Goal: Find specific page/section: Find specific page/section

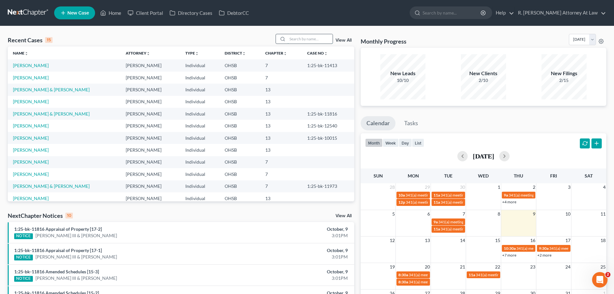
click at [307, 40] on input "search" at bounding box center [309, 38] width 45 height 9
type input "eve"
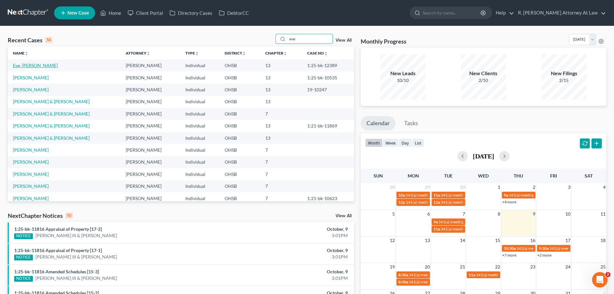
click at [27, 65] on link "Eve, [PERSON_NAME]" at bounding box center [35, 65] width 45 height 5
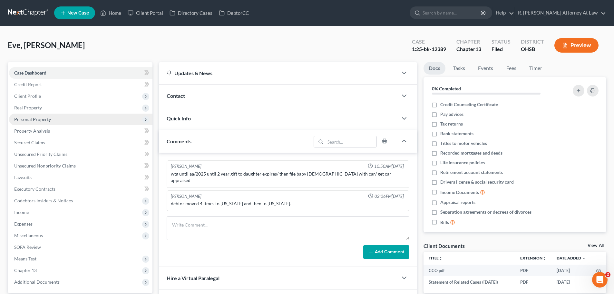
click at [35, 119] on span "Personal Property" at bounding box center [32, 118] width 37 height 5
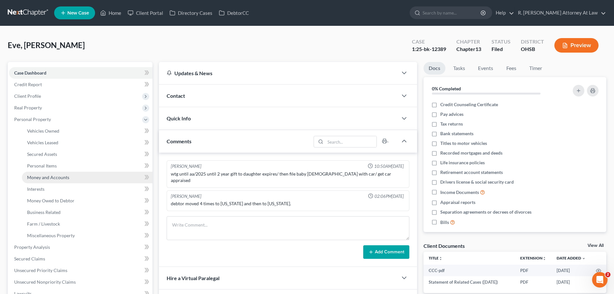
click at [46, 177] on span "Money and Accounts" at bounding box center [48, 176] width 42 height 5
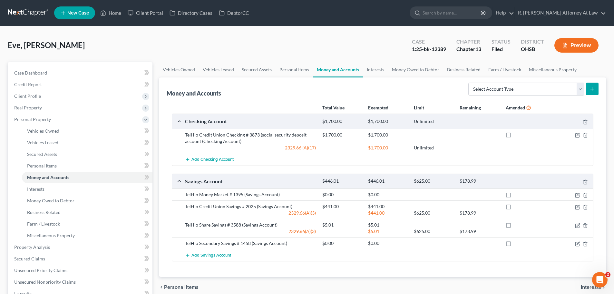
drag, startPoint x: 300, startPoint y: 25, endPoint x: 290, endPoint y: 34, distance: 13.2
click at [300, 25] on nav "Home New Case Client Portal Directory Cases DebtorCC R. [PERSON_NAME] Attorney …" at bounding box center [307, 13] width 614 height 26
click at [575, 194] on icon "button" at bounding box center [577, 194] width 5 height 5
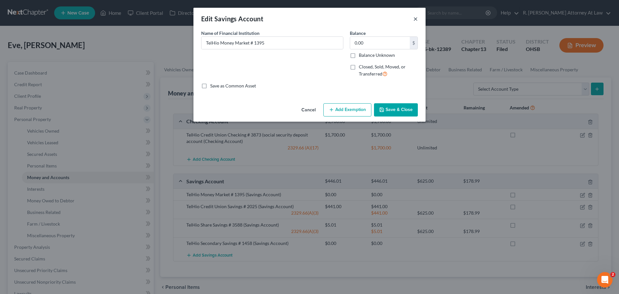
click at [416, 19] on button "×" at bounding box center [415, 19] width 5 height 8
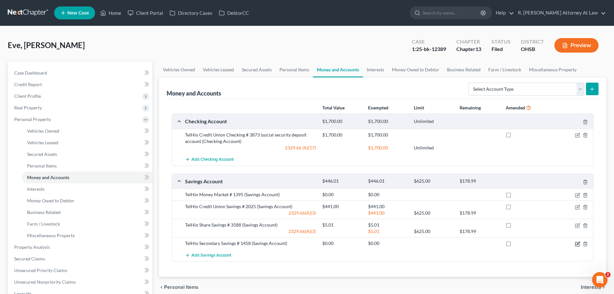
click at [575, 244] on icon "button" at bounding box center [577, 243] width 5 height 5
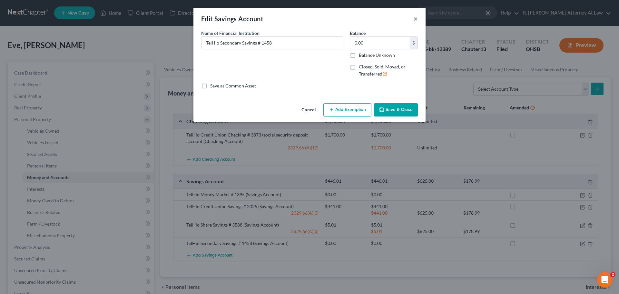
click at [415, 18] on button "×" at bounding box center [415, 19] width 5 height 8
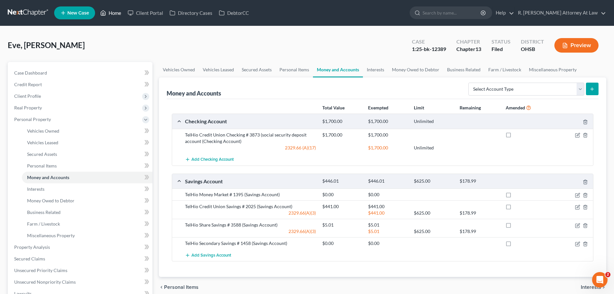
click at [119, 15] on link "Home" at bounding box center [110, 13] width 27 height 12
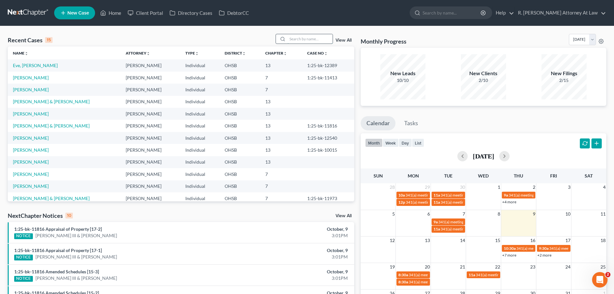
click at [296, 34] on input "search" at bounding box center [309, 38] width 45 height 9
type input "[PERSON_NAME]"
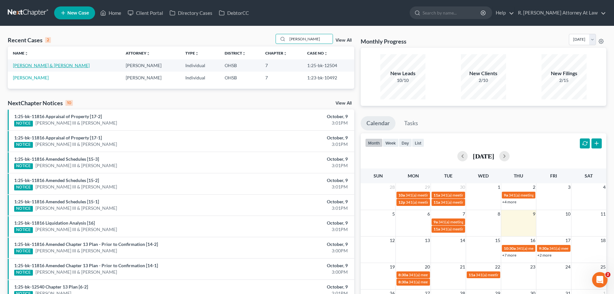
click at [34, 68] on link "[PERSON_NAME] & [PERSON_NAME]" at bounding box center [51, 65] width 77 height 5
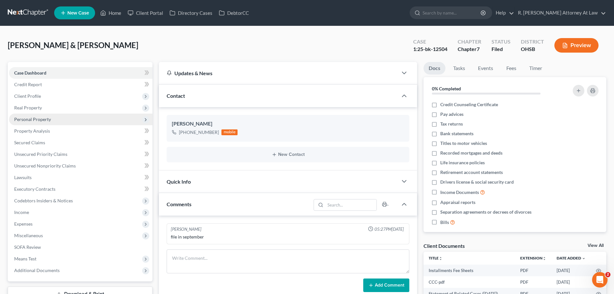
click at [28, 120] on span "Personal Property" at bounding box center [32, 118] width 37 height 5
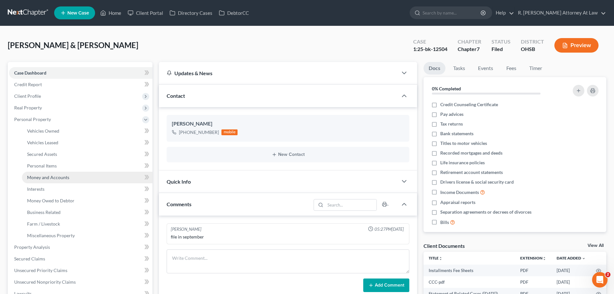
click at [47, 174] on link "Money and Accounts" at bounding box center [87, 177] width 131 height 12
